Goal: Transaction & Acquisition: Purchase product/service

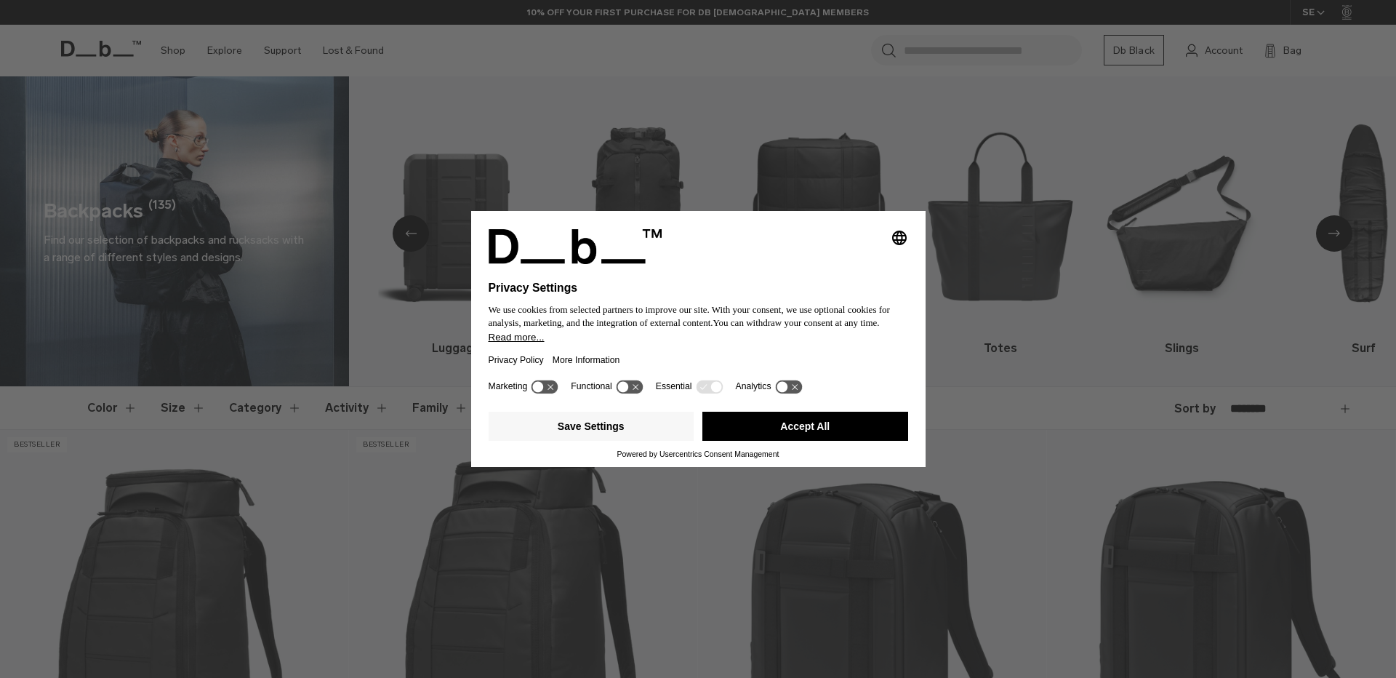
drag, startPoint x: 754, startPoint y: 432, endPoint x: 714, endPoint y: 429, distance: 40.1
click at [754, 432] on button "Accept All" at bounding box center [805, 426] width 206 height 29
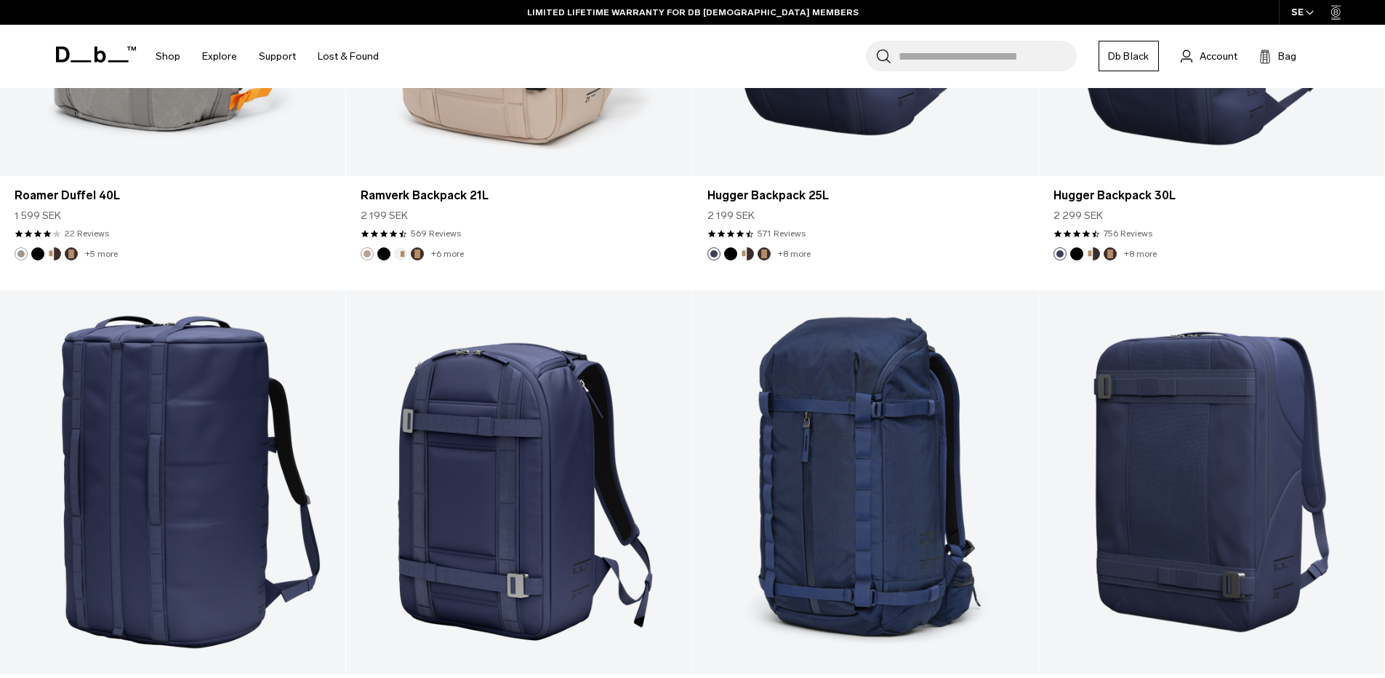
scroll to position [3345, 0]
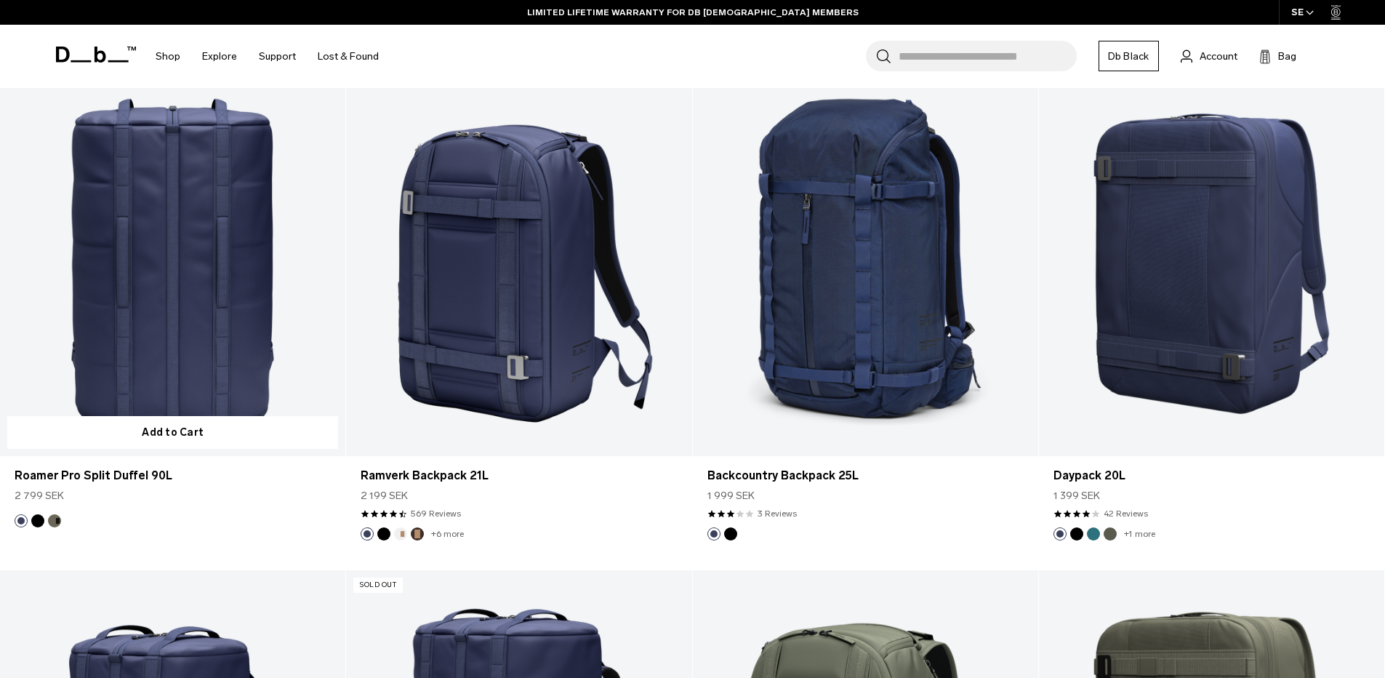
click at [148, 293] on link "Roamer Pro Split Duffel 90L" at bounding box center [172, 264] width 345 height 384
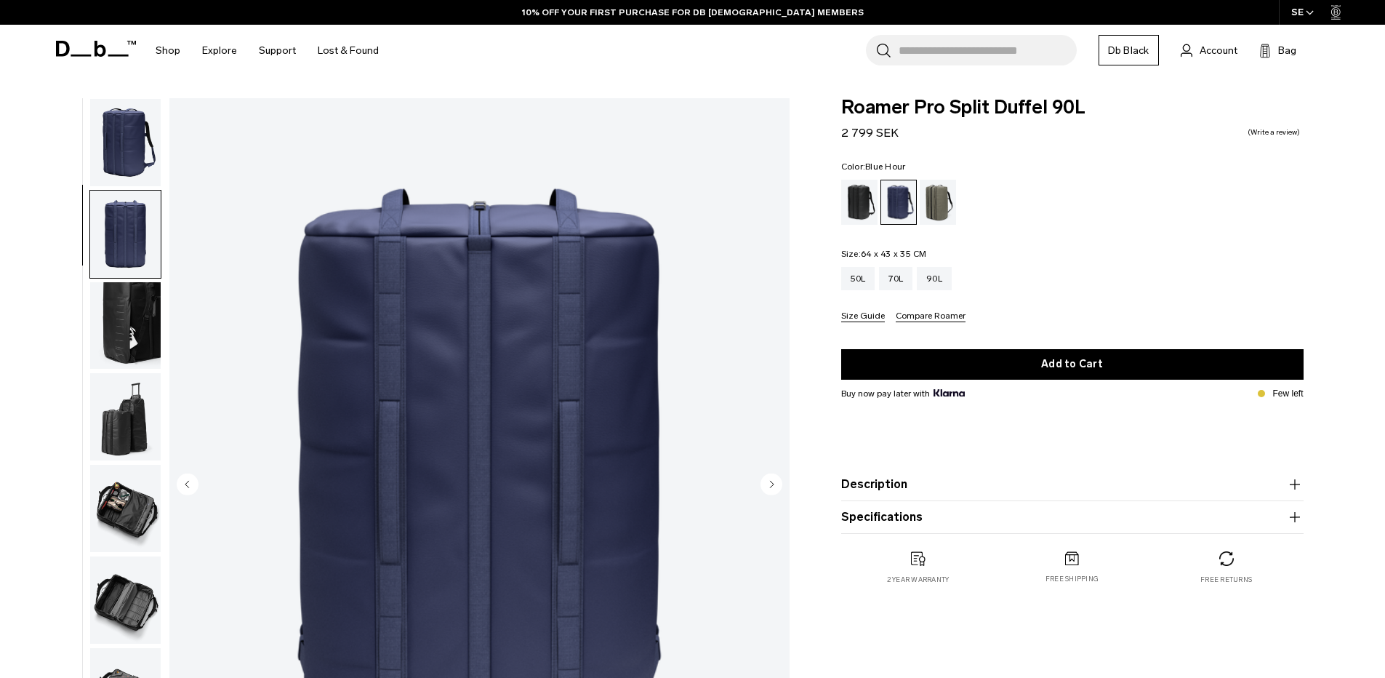
click at [143, 282] on img "button" at bounding box center [125, 325] width 71 height 87
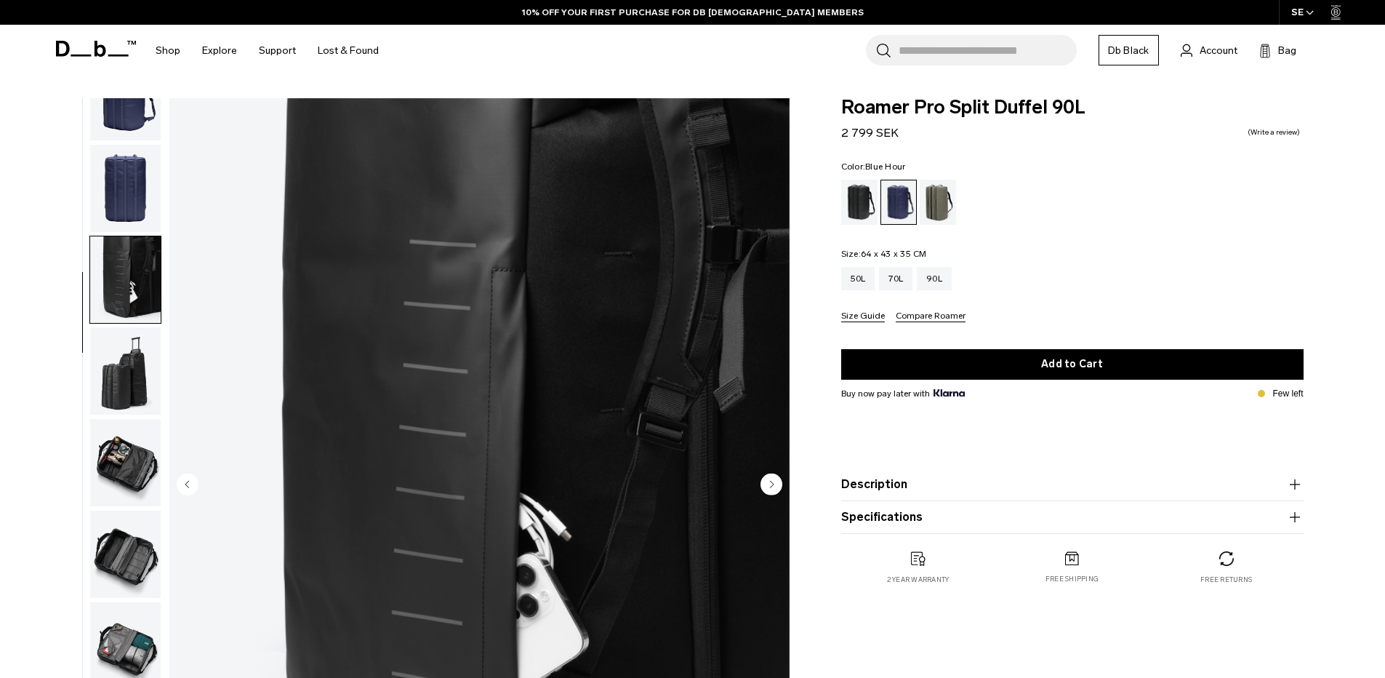
click at [135, 357] on img "button" at bounding box center [125, 370] width 71 height 87
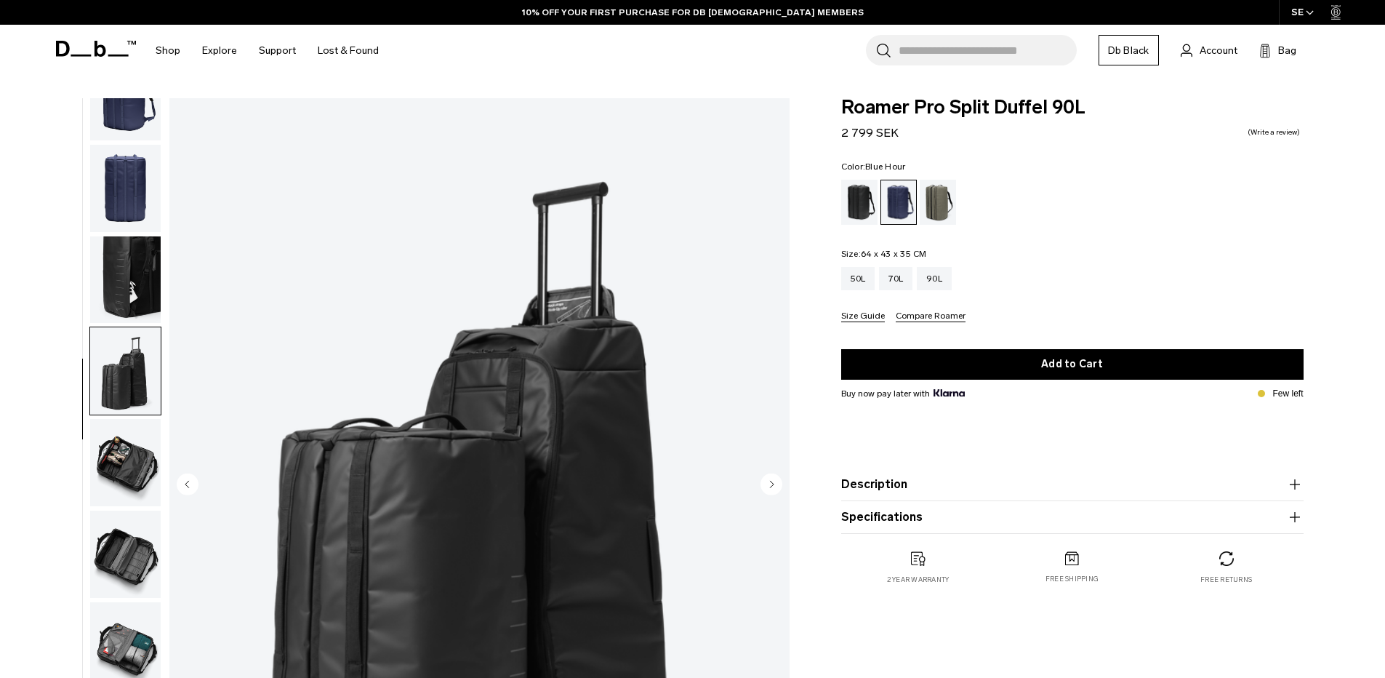
scroll to position [218, 0]
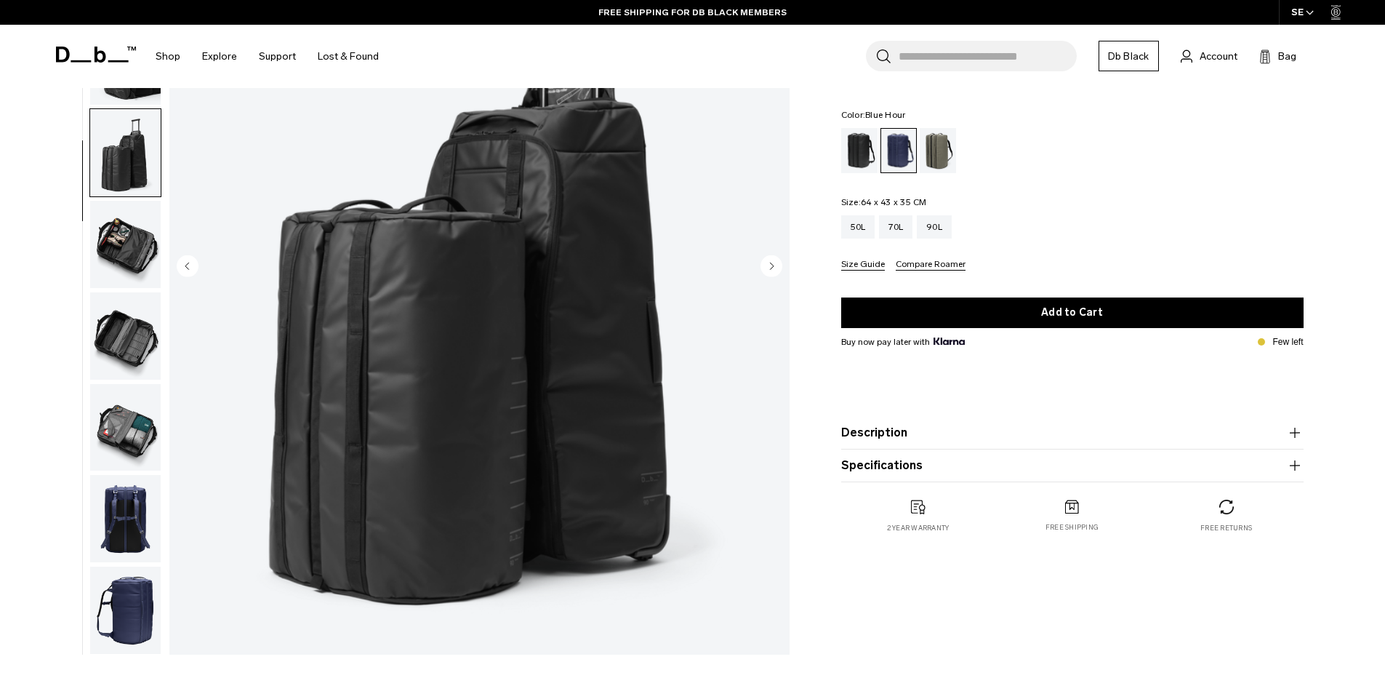
click at [103, 252] on img "button" at bounding box center [125, 244] width 71 height 87
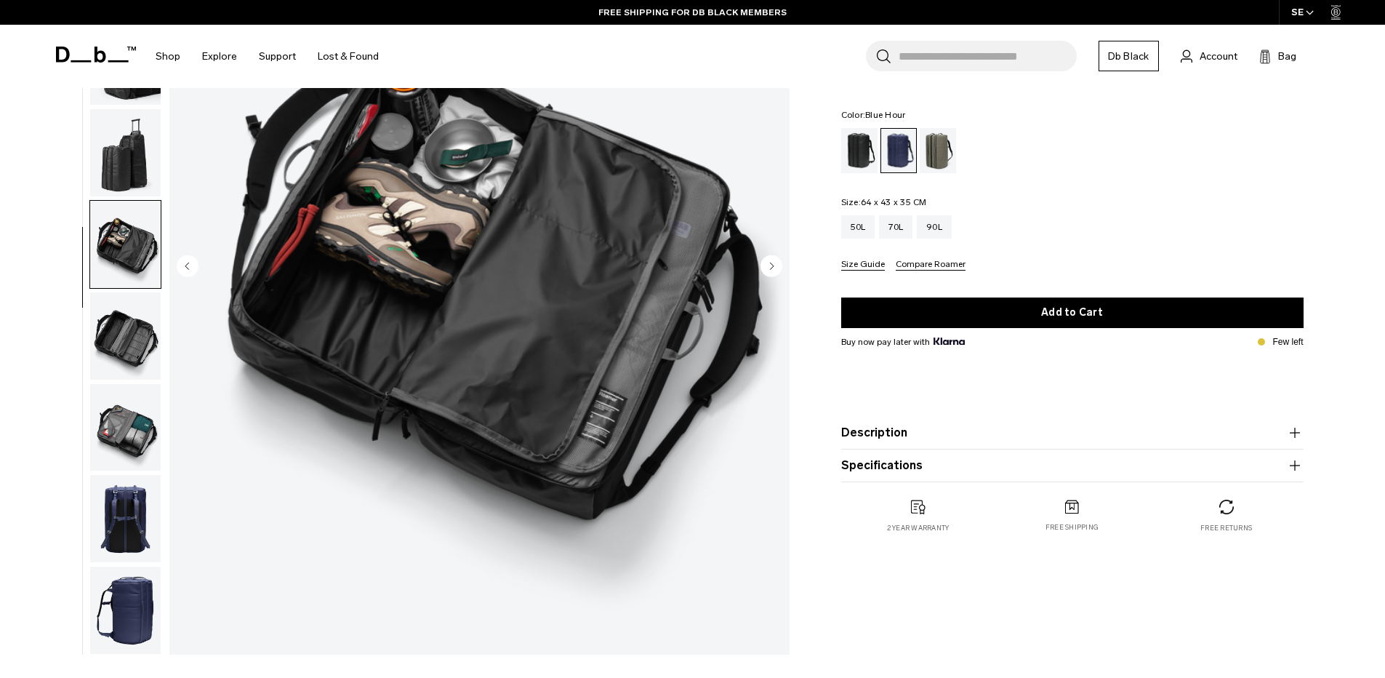
click at [134, 342] on img "button" at bounding box center [125, 335] width 71 height 87
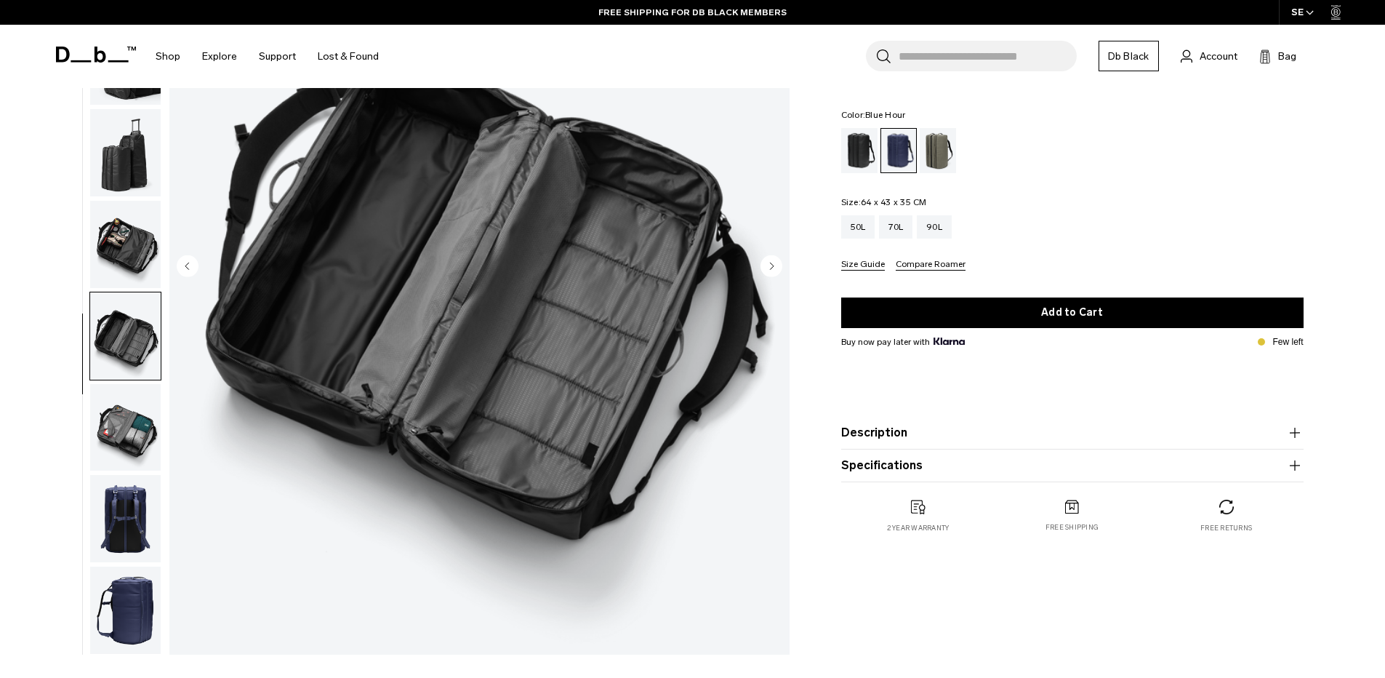
click at [123, 443] on img "button" at bounding box center [125, 427] width 71 height 87
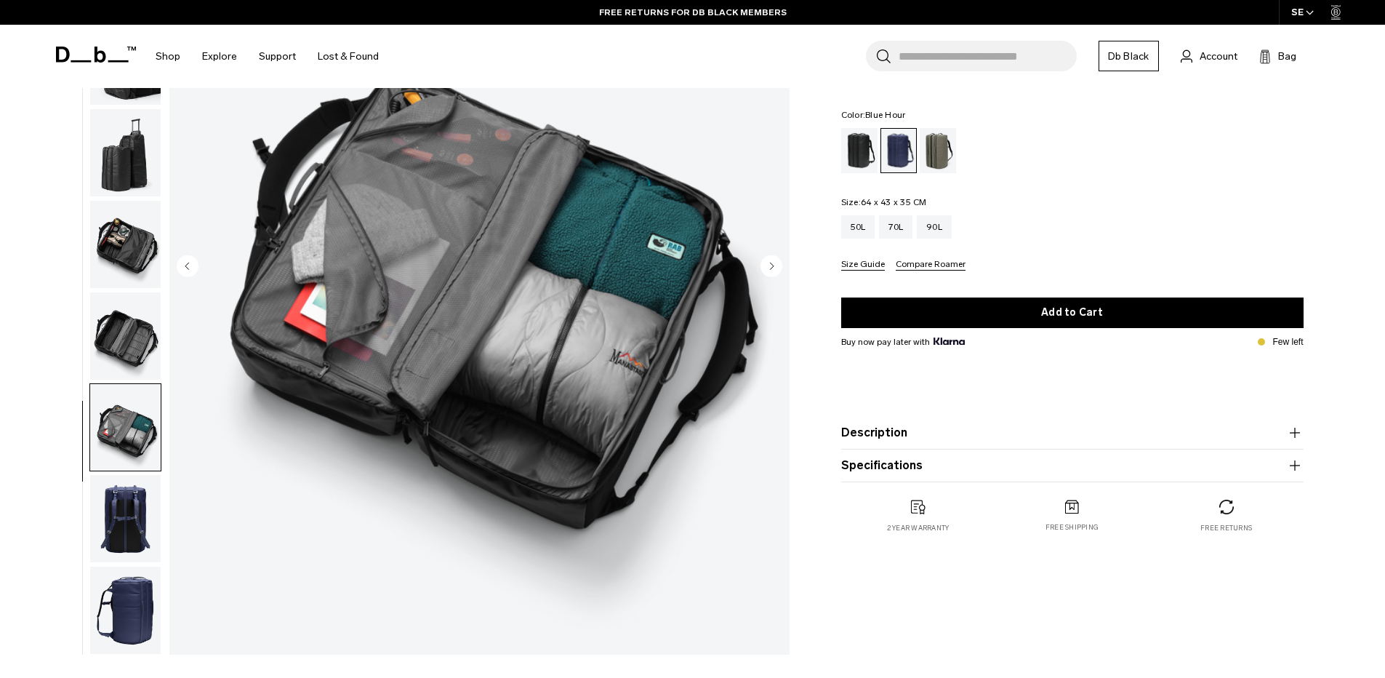
click at [148, 508] on img "button" at bounding box center [125, 518] width 71 height 87
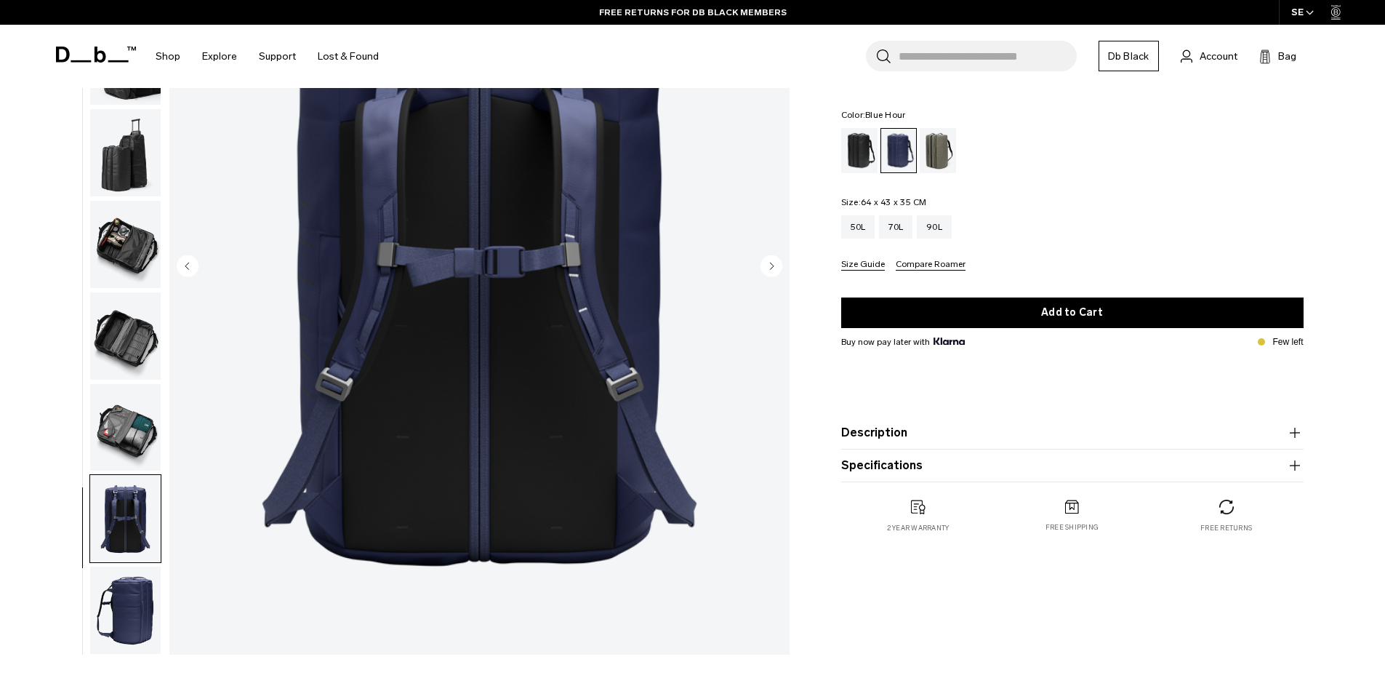
click at [136, 606] on img "button" at bounding box center [125, 609] width 71 height 87
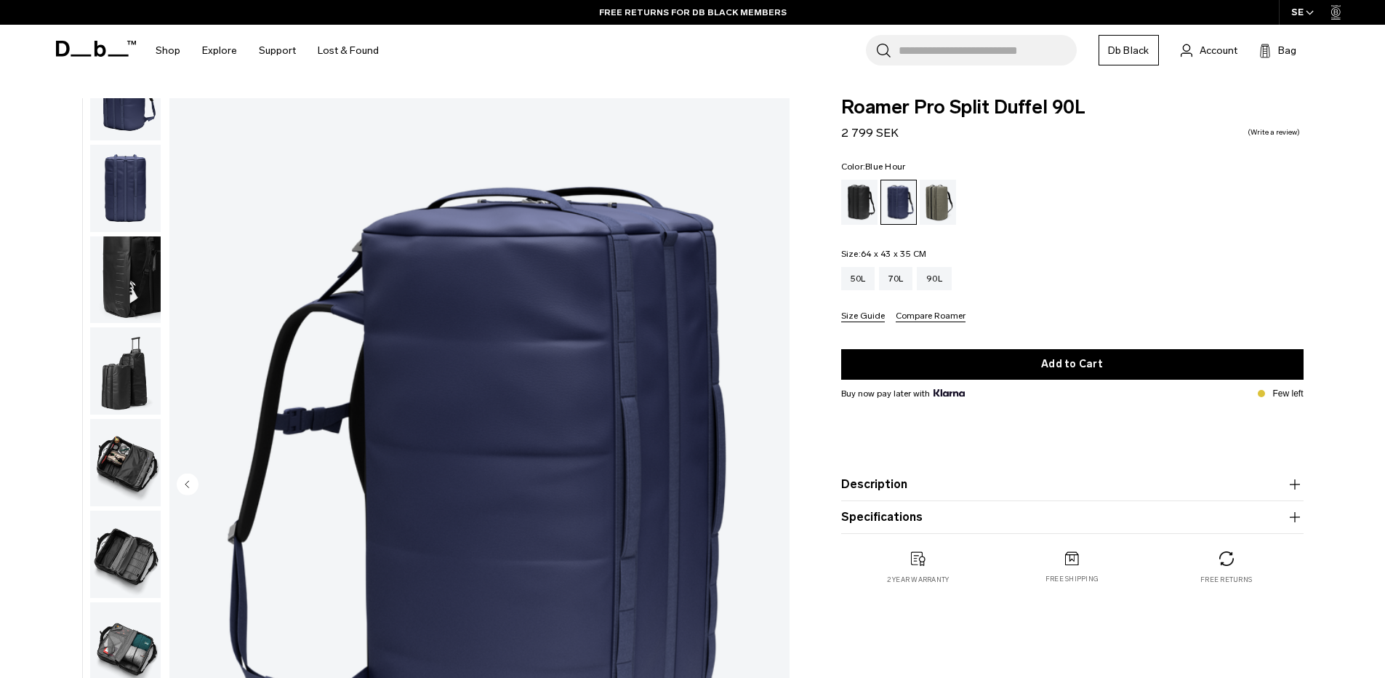
scroll to position [73, 0]
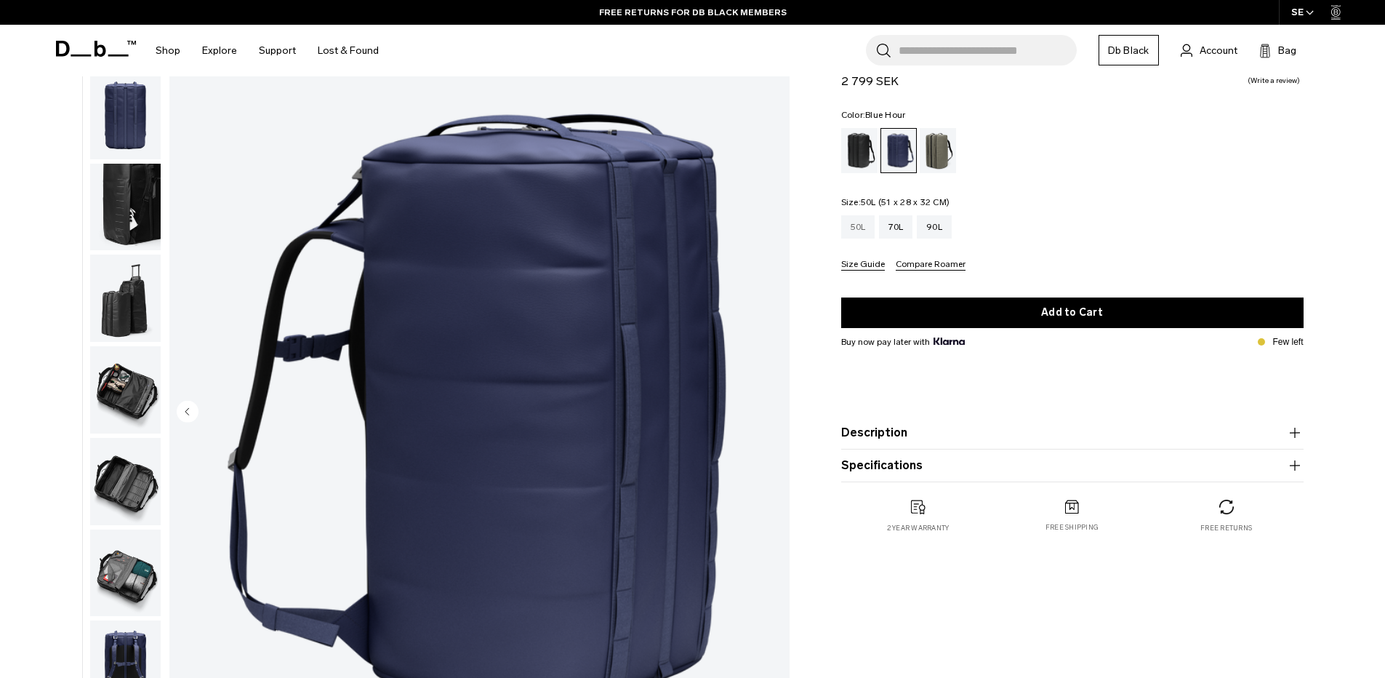
click at [856, 222] on div "50L" at bounding box center [858, 226] width 34 height 23
